Goal: Task Accomplishment & Management: Use online tool/utility

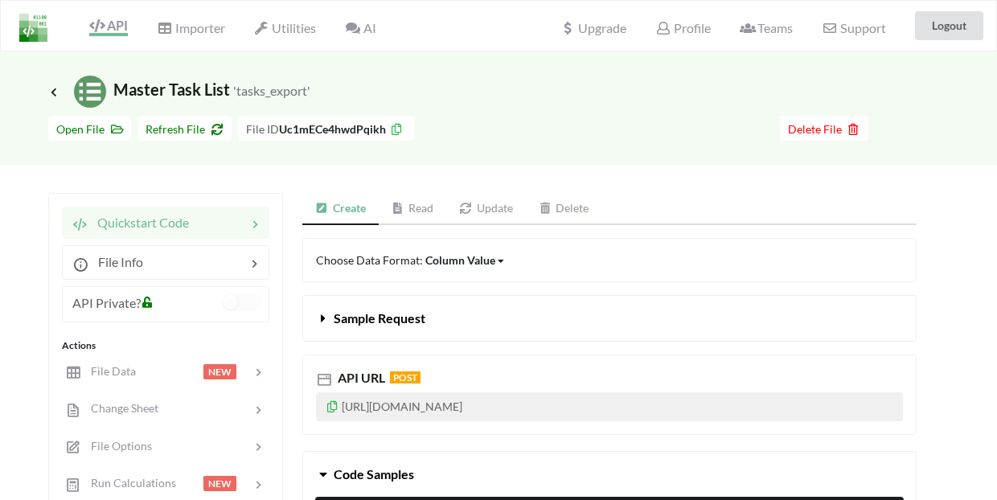
scroll to position [39, 3]
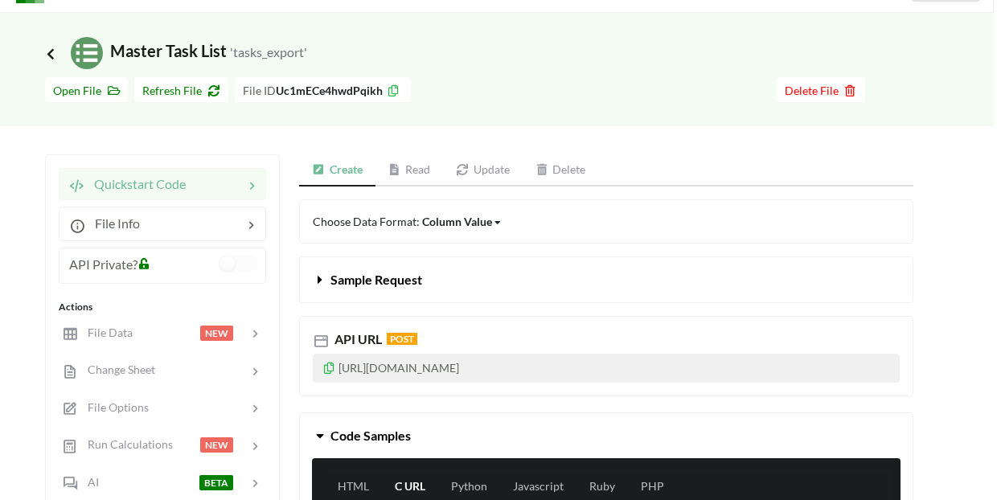
click at [51, 51] on icon at bounding box center [50, 53] width 14 height 13
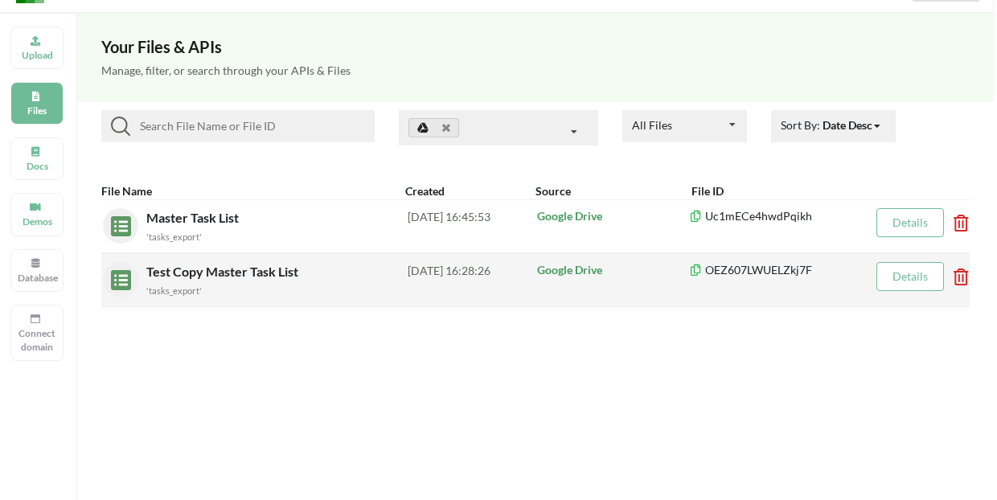
click at [654, 281] on div "Google Drive" at bounding box center [612, 280] width 154 height 36
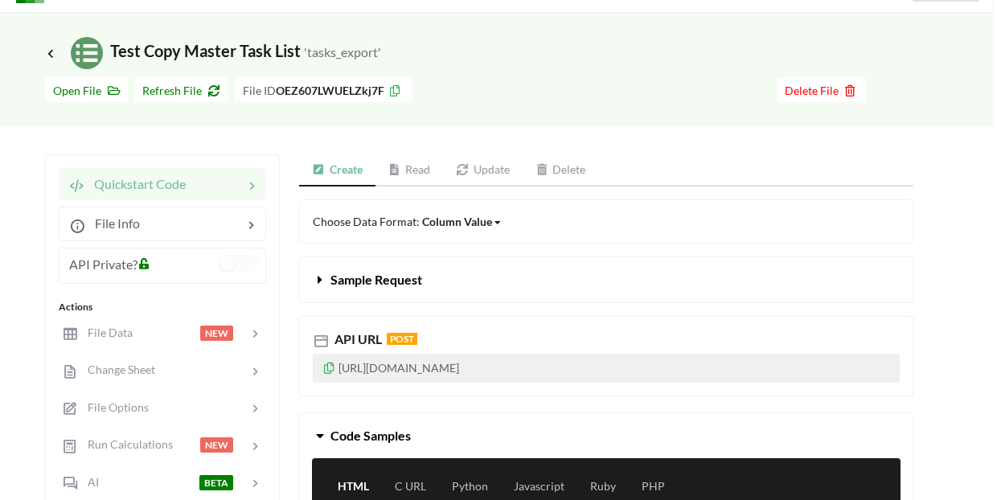
click at [479, 166] on link "Update" at bounding box center [483, 170] width 80 height 32
click at [330, 369] on icon at bounding box center [329, 365] width 14 height 11
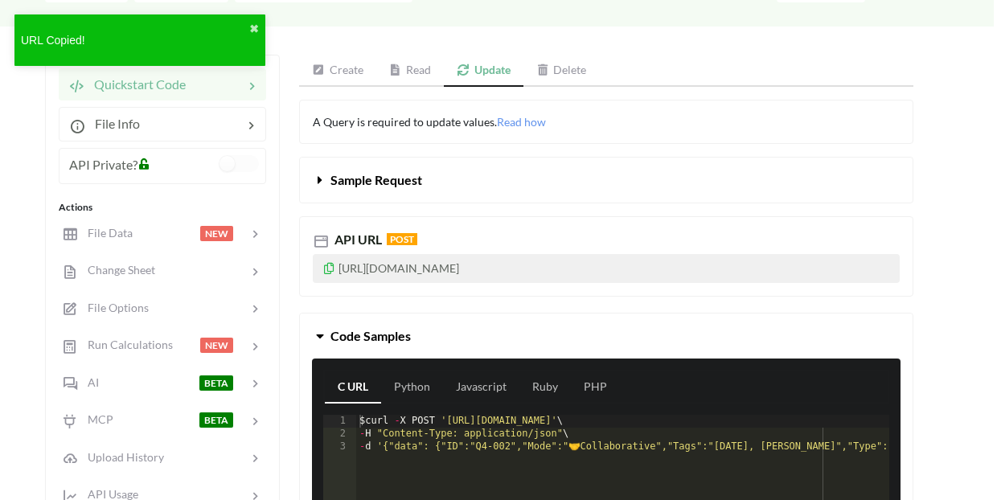
scroll to position [143, 3]
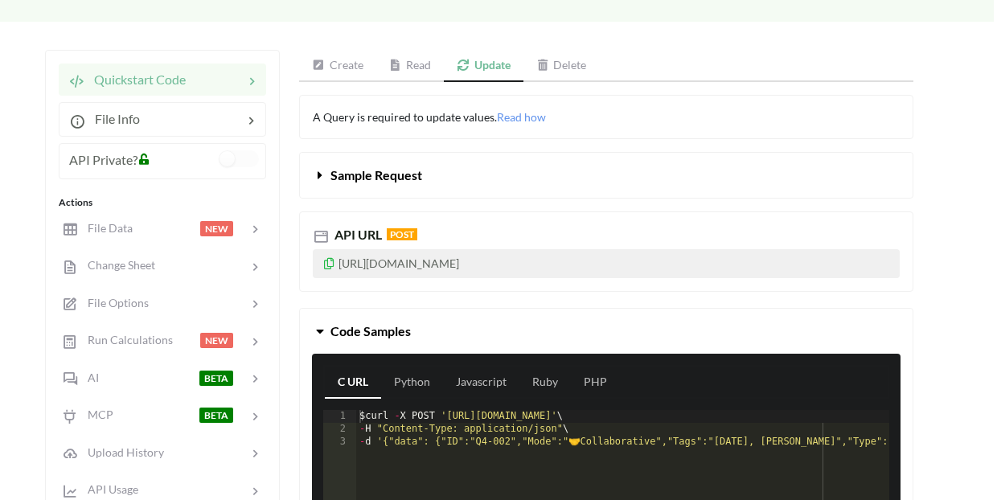
click at [350, 59] on link "Create" at bounding box center [337, 66] width 77 height 32
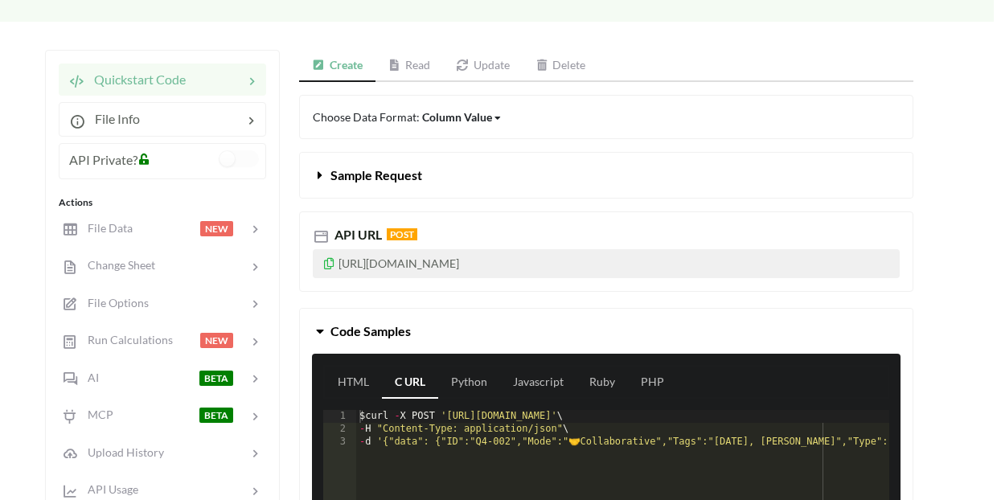
click at [423, 50] on link "Read" at bounding box center [409, 66] width 68 height 32
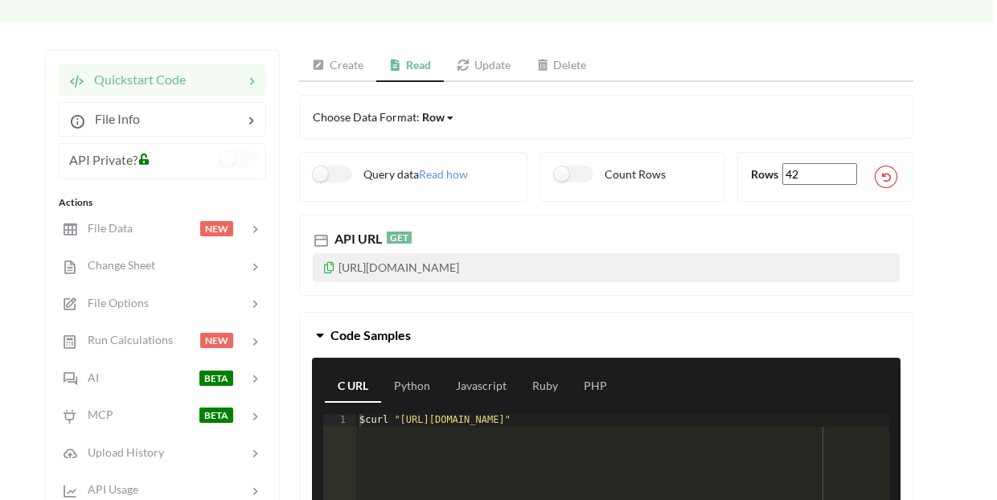
click at [482, 61] on link "Update" at bounding box center [484, 66] width 80 height 32
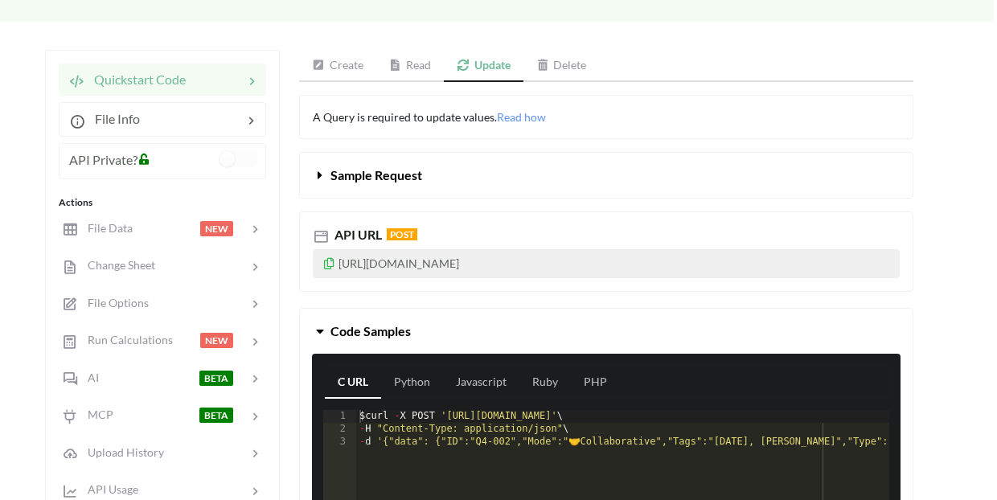
click at [345, 71] on link "Create" at bounding box center [337, 66] width 77 height 32
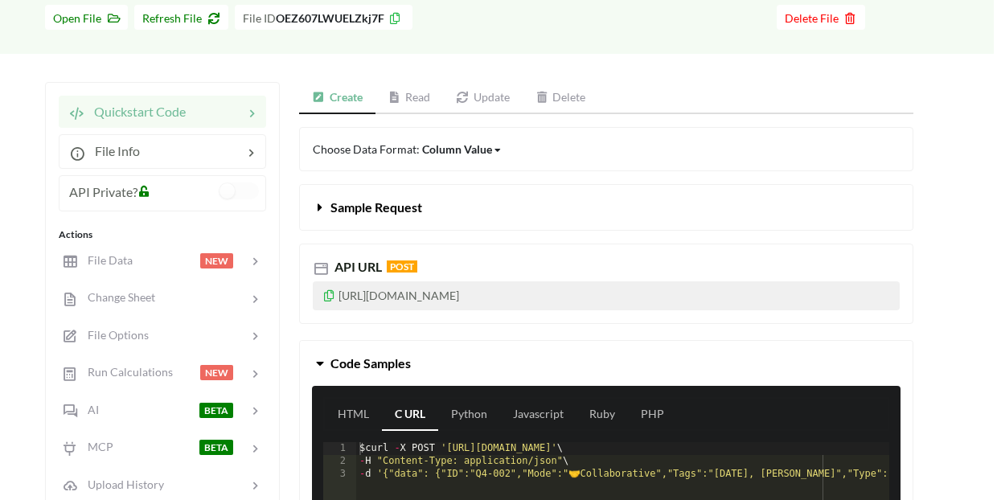
scroll to position [111, 3]
click at [501, 84] on link "Update" at bounding box center [483, 98] width 80 height 32
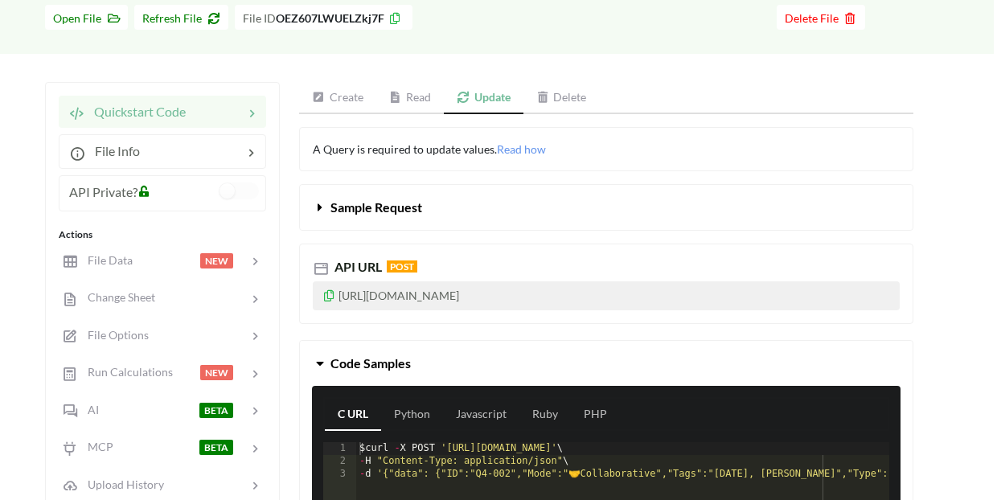
click at [343, 97] on link "Create" at bounding box center [337, 98] width 77 height 32
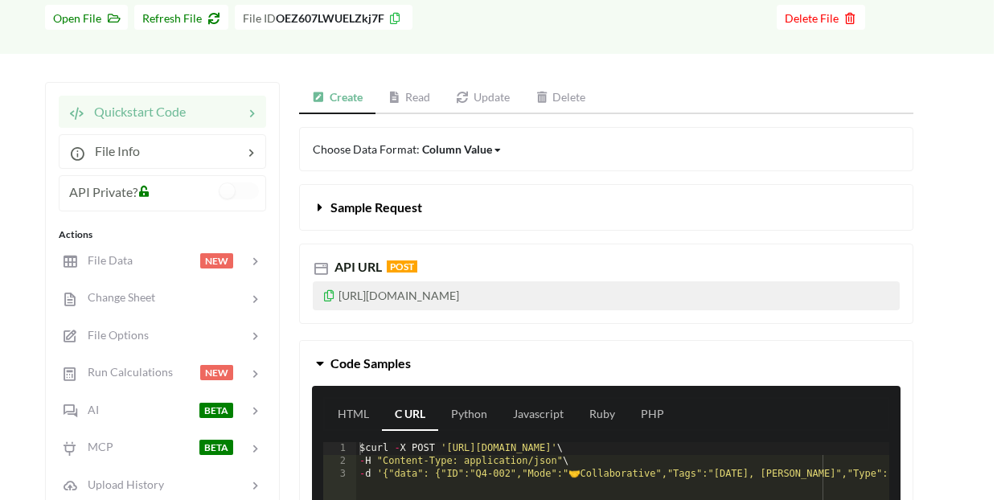
click at [472, 94] on link "Update" at bounding box center [483, 98] width 80 height 32
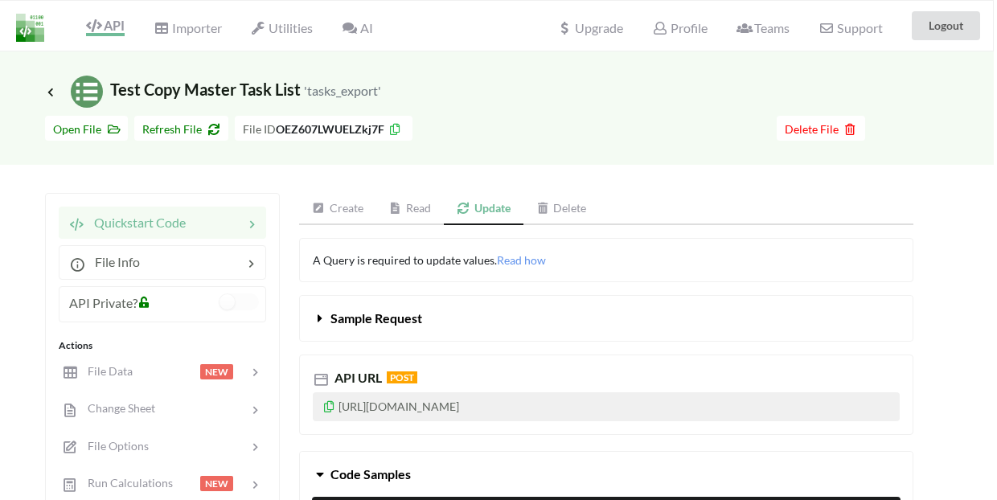
scroll to position [0, 3]
click at [329, 407] on icon at bounding box center [329, 404] width 14 height 11
click at [52, 93] on icon at bounding box center [50, 91] width 14 height 13
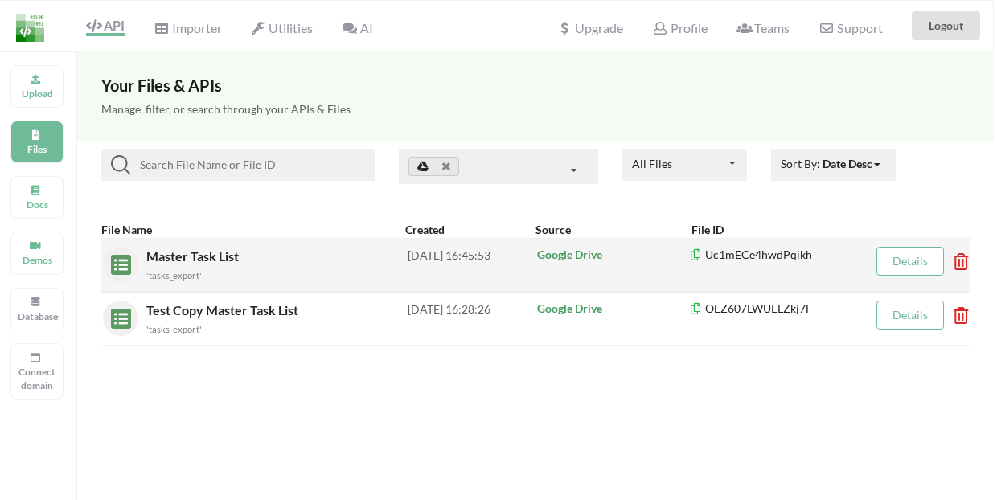
click at [347, 275] on div "'tasks_export'" at bounding box center [276, 274] width 261 height 17
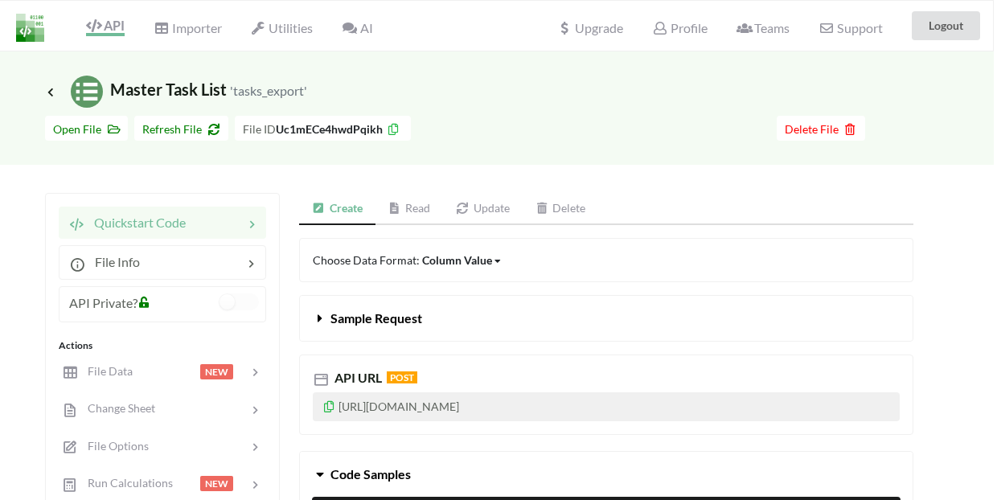
click at [327, 408] on icon at bounding box center [329, 404] width 14 height 11
click at [396, 408] on p "[URL][DOMAIN_NAME]" at bounding box center [606, 406] width 587 height 29
click at [329, 408] on icon at bounding box center [329, 404] width 14 height 11
click at [199, 127] on span "Refresh File" at bounding box center [181, 129] width 78 height 14
click at [326, 403] on icon at bounding box center [329, 404] width 14 height 11
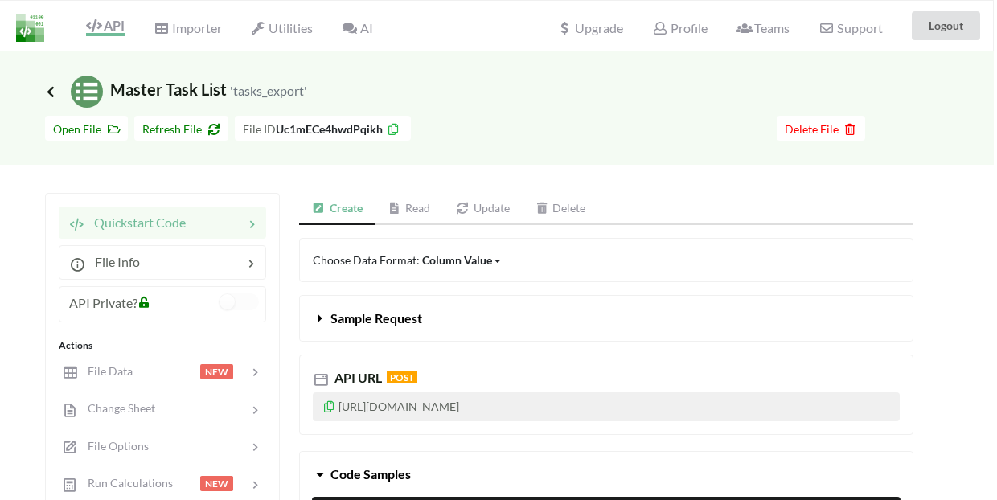
click at [52, 90] on icon at bounding box center [50, 91] width 14 height 13
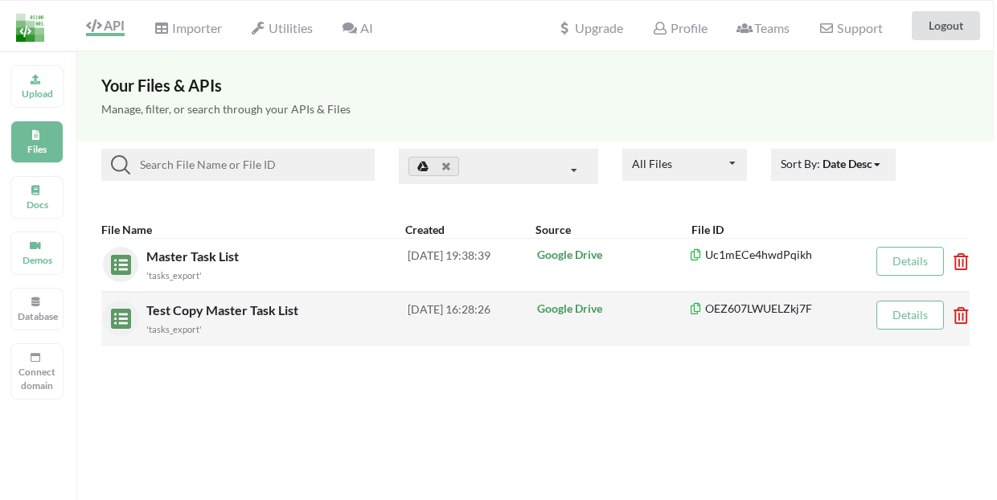
click at [292, 314] on span "Test Copy Master Task List" at bounding box center [223, 309] width 155 height 15
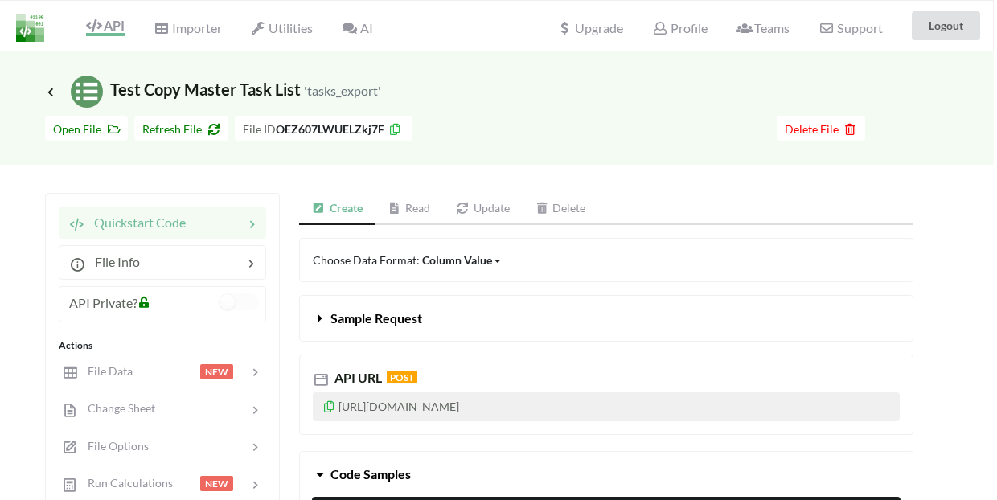
click at [402, 411] on p "[URL][DOMAIN_NAME]" at bounding box center [606, 406] width 587 height 29
click at [329, 407] on icon at bounding box center [329, 404] width 14 height 11
click at [331, 405] on icon at bounding box center [329, 404] width 14 height 11
